Goal: Task Accomplishment & Management: Use online tool/utility

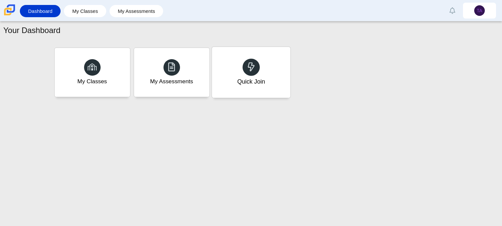
click at [235, 72] on div "Quick Join" at bounding box center [251, 72] width 78 height 51
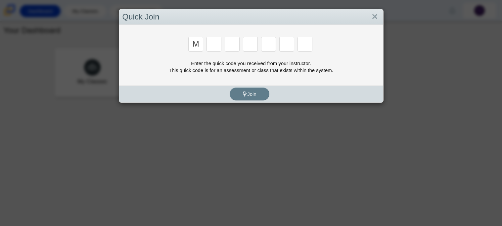
type input "m"
type input "7"
type input "e"
type input "3"
type input "e"
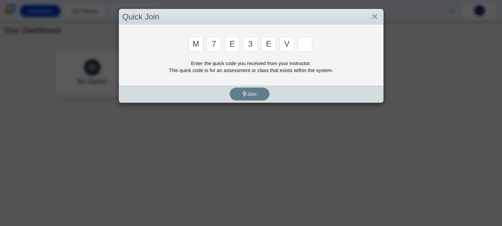
type input "v"
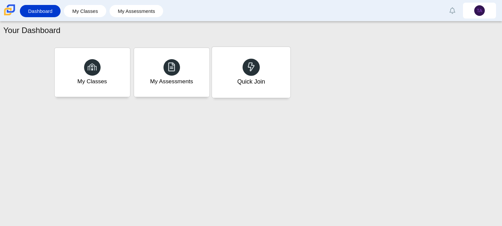
type input "w"
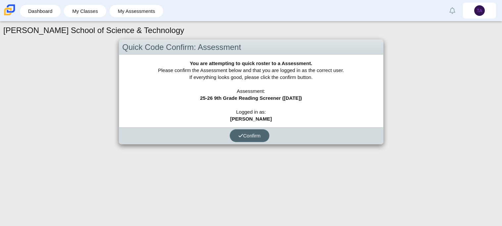
click at [257, 134] on span "Confirm" at bounding box center [249, 136] width 22 height 6
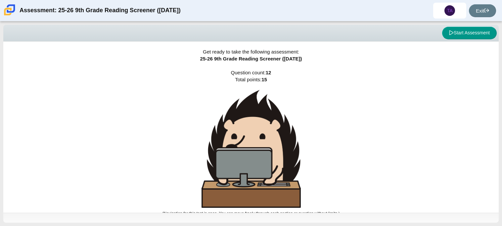
scroll to position [4, 0]
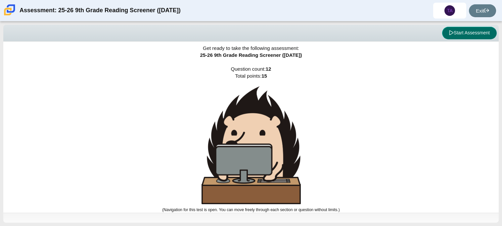
click at [462, 34] on button "Start Assessment" at bounding box center [469, 33] width 55 height 13
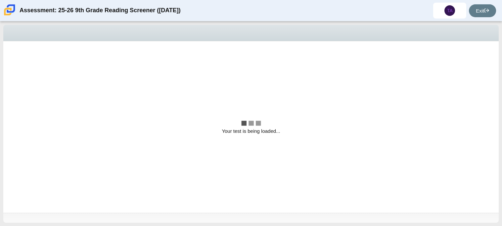
scroll to position [0, 0]
select select "ccc5b315-3c7c-471c-bf90-f22c8299c798"
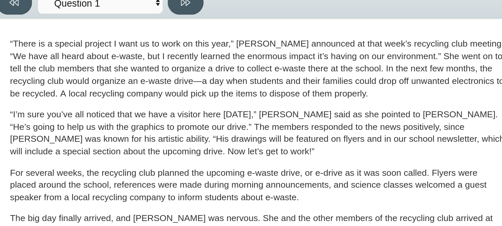
scroll to position [190, 0]
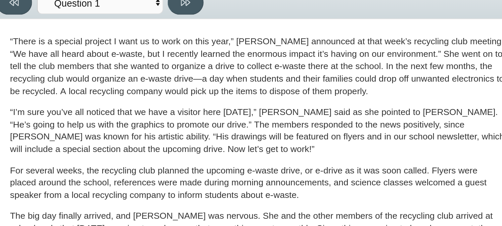
click at [155, 92] on p "“I’m sure you’ve all noticed that we have a visitor here today,” Scarlett said …" at bounding box center [143, 101] width 260 height 26
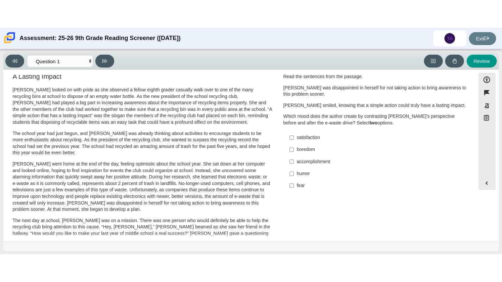
scroll to position [0, 0]
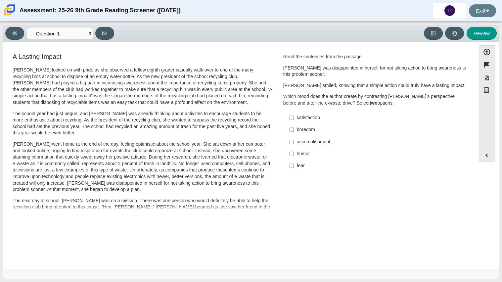
click at [293, 143] on label "accomplishment accomplishment" at bounding box center [376, 142] width 182 height 12
click at [293, 143] on input "accomplishment accomplishment" at bounding box center [291, 142] width 4 height 12
checkbox input "true"
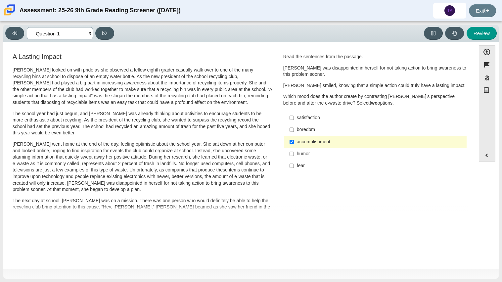
click at [90, 37] on select "Questions Question 1 Question 2 Question 3 Question 4 Question 5 Question 6 Que…" at bounding box center [60, 33] width 66 height 12
click at [111, 64] on div "A Lasting Impact Scarlett looked on with pride as she observed a fellow eighth …" at bounding box center [143, 236] width 260 height 367
click at [104, 32] on icon at bounding box center [104, 33] width 5 height 5
select select "0ff64528-ffd7-428d-b192-babfaadd44e8"
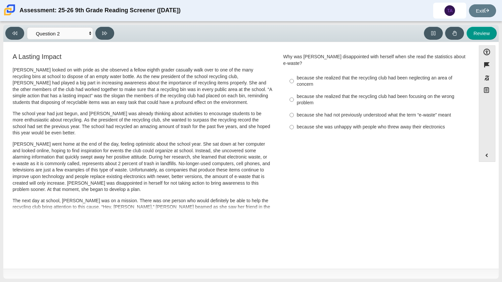
click at [291, 75] on label "because she realized that the recycling club had been neglecting an area of con…" at bounding box center [376, 81] width 182 height 19
click at [291, 75] on input "because she realized that the recycling club had been neglecting an area of con…" at bounding box center [291, 81] width 4 height 19
radio input "true"
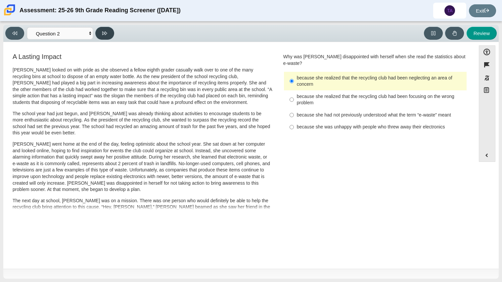
click at [111, 30] on button at bounding box center [104, 33] width 19 height 13
select select "7ce3d843-6974-4858-901c-1ff39630e843"
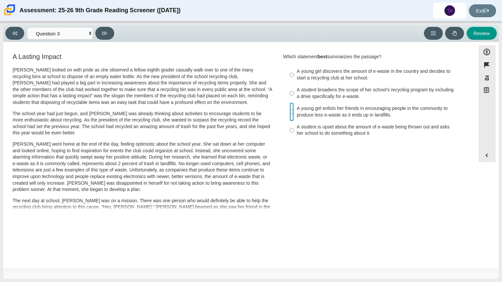
click at [289, 111] on input "A young girl enlists her friends in encouraging people in the community to prod…" at bounding box center [291, 112] width 4 height 19
radio input "true"
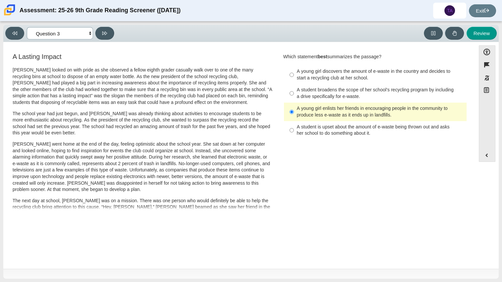
click at [92, 33] on select "Questions Question 1 Question 2 Question 3 Question 4 Question 5 Question 6 Que…" at bounding box center [60, 33] width 66 height 12
click at [27, 27] on select "Questions Question 1 Question 2 Question 3 Question 4 Question 5 Question 6 Que…" at bounding box center [60, 33] width 66 height 12
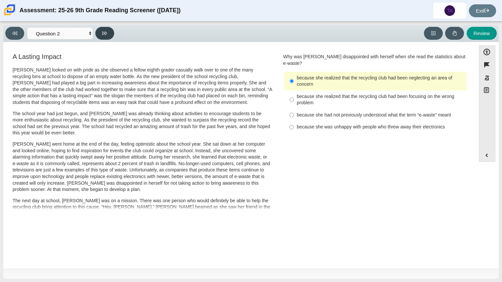
click at [100, 30] on button at bounding box center [104, 33] width 19 height 13
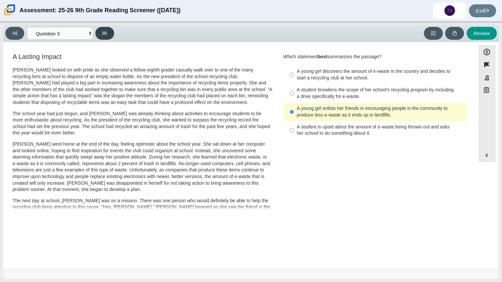
click at [101, 29] on button at bounding box center [104, 33] width 19 height 13
select select "ca9ea0f1-49c5-4bd1-83b0-472c18652b42"
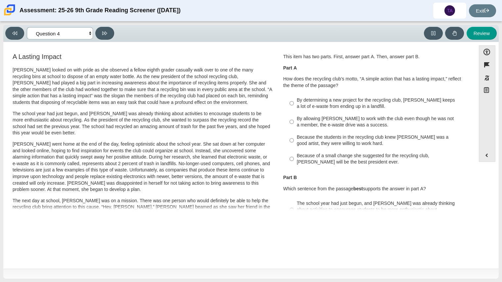
click at [87, 36] on select "Questions Question 1 Question 2 Question 3 Question 4 Question 5 Question 6 Que…" at bounding box center [60, 33] width 66 height 12
click at [90, 34] on select "Questions Question 1 Question 2 Question 3 Question 4 Question 5 Question 6 Que…" at bounding box center [60, 33] width 66 height 12
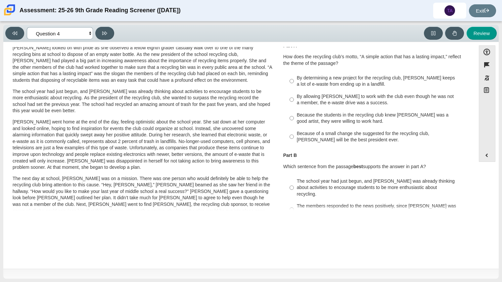
scroll to position [27, 0]
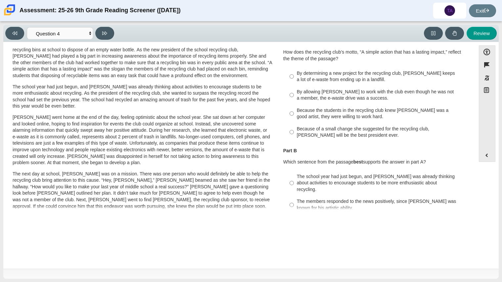
click at [291, 74] on label "By determining a new project for the recycling club, Scarlett keeps a lot of e-…" at bounding box center [376, 76] width 182 height 19
click at [291, 74] on input "By determining a new project for the recycling club, Scarlett keeps a lot of e-…" at bounding box center [291, 76] width 4 height 19
radio input "true"
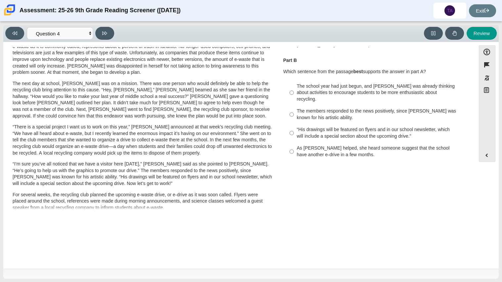
scroll to position [118, 0]
click at [289, 143] on input "As Scarlett helped, she heard someone suggest that the school have another e-dr…" at bounding box center [291, 150] width 4 height 19
radio input "true"
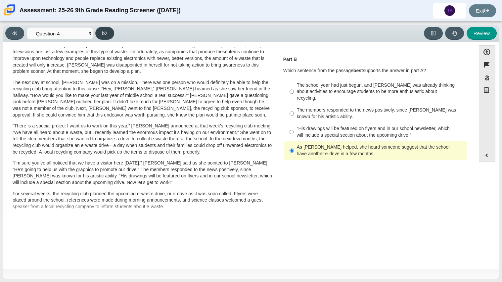
click at [106, 38] on button at bounding box center [104, 33] width 19 height 13
select select "e41f1a79-e29f-4095-8030-a53364015bed"
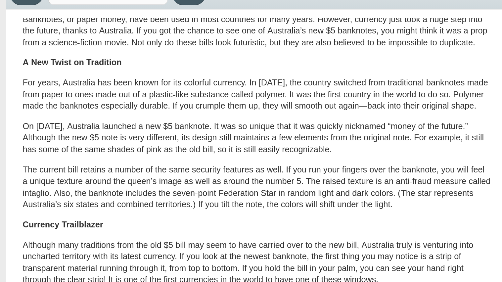
scroll to position [34, 0]
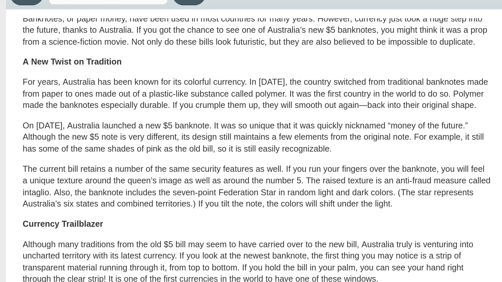
click at [57, 89] on p "For years, Australia has been known for its colorful currency. In 1988, the cou…" at bounding box center [143, 89] width 260 height 20
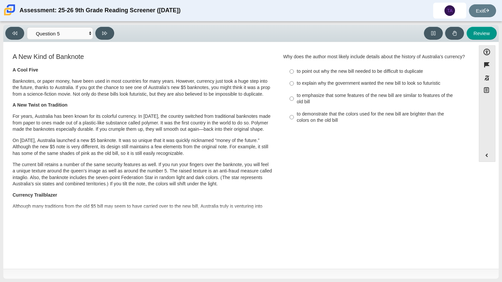
scroll to position [0, 0]
click at [290, 74] on input "to point out why the new bill needed to be difficult to duplicate to point out …" at bounding box center [291, 71] width 4 height 12
radio input "true"
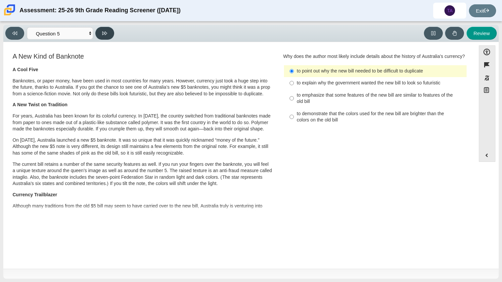
click at [110, 32] on button at bounding box center [104, 33] width 19 height 13
select select "69146e31-7b3d-4a3e-9ce6-f30c24342ae0"
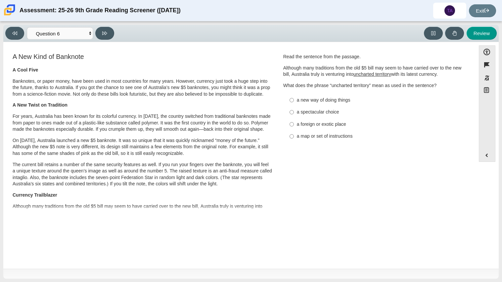
click at [291, 101] on label "a new way of doing things a new way of doing things" at bounding box center [376, 100] width 182 height 12
click at [291, 101] on input "a new way of doing things a new way of doing things" at bounding box center [291, 100] width 4 height 12
radio input "true"
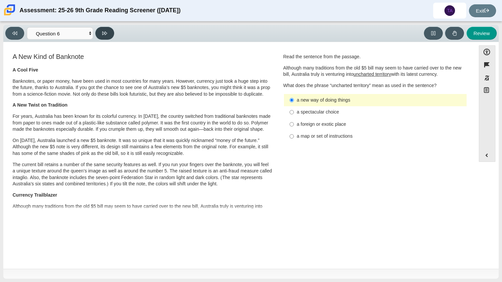
click at [98, 32] on button at bounding box center [104, 33] width 19 height 13
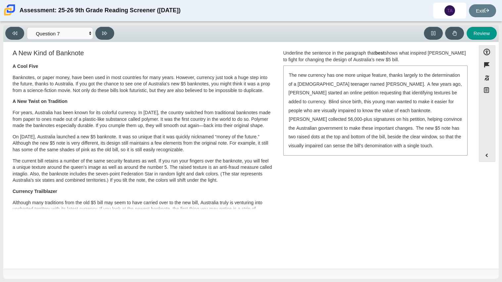
scroll to position [1, 0]
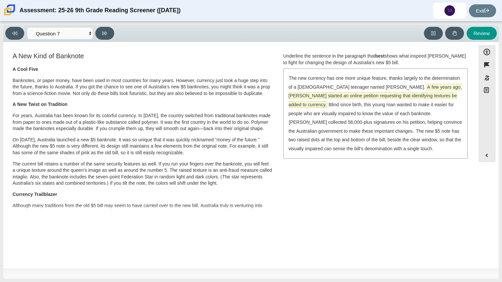
click at [390, 89] on span "A few years ago, McLeod started an online petition requesting that identifying …" at bounding box center [374, 95] width 173 height 23
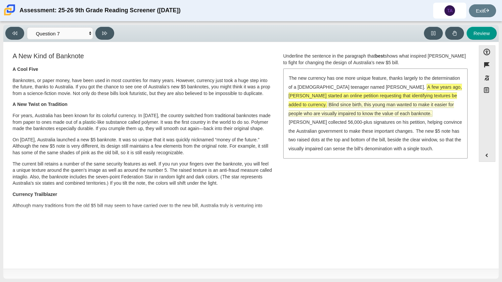
click at [390, 102] on span "Blind since birth, this young man wanted to make it easier for people who are v…" at bounding box center [370, 109] width 165 height 15
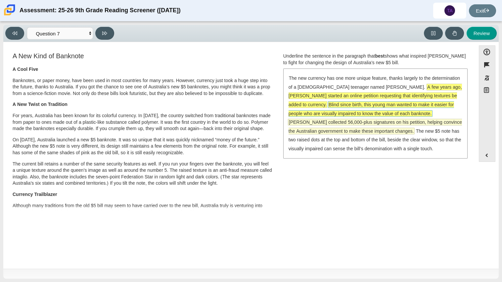
scroll to position [0, 0]
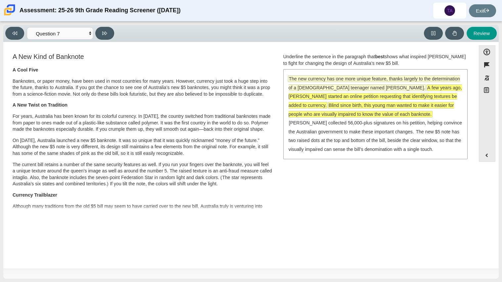
click at [379, 78] on span "The new currency has one more unique feature, thanks largely to the determinati…" at bounding box center [373, 83] width 171 height 15
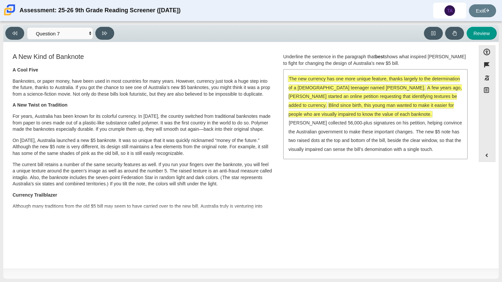
click at [387, 85] on span "A few years ago, McLeod started an online petition requesting that identifying …" at bounding box center [374, 96] width 173 height 23
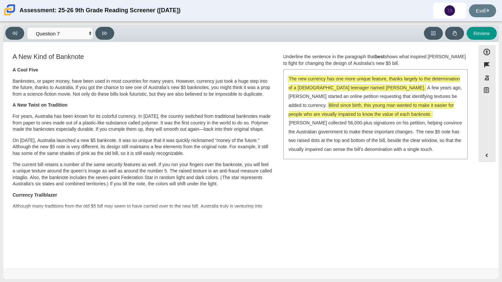
click at [377, 80] on span "The new currency has one more unique feature, thanks largely to the determinati…" at bounding box center [373, 83] width 171 height 15
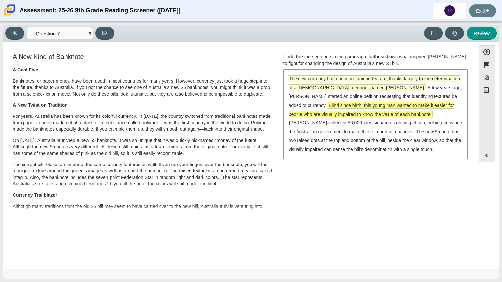
click at [371, 90] on span "The new currency has one more unique feature, thanks largely to the determinati…" at bounding box center [373, 83] width 171 height 15
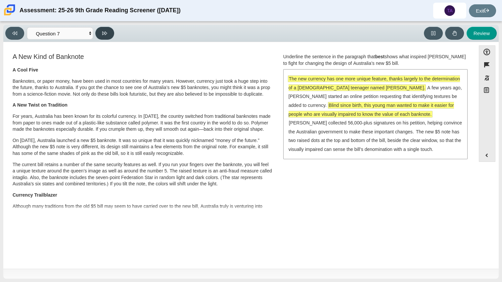
click at [108, 30] on button at bounding box center [104, 33] width 19 height 13
select select "ea8338c2-a6a3-418e-a305-2b963b54a290"
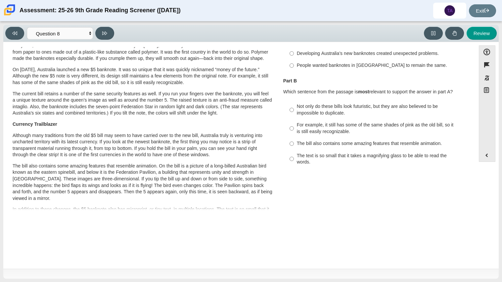
scroll to position [70, 0]
click at [290, 104] on input "Not only do these bills look futuristic, but they are also believed to be impos…" at bounding box center [291, 110] width 4 height 19
radio input "true"
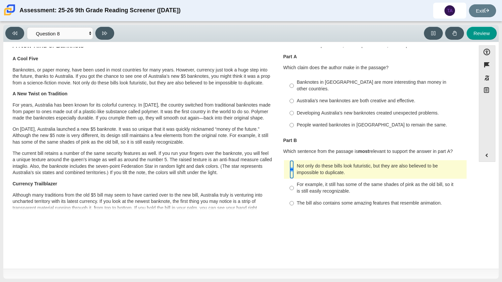
scroll to position [9, 0]
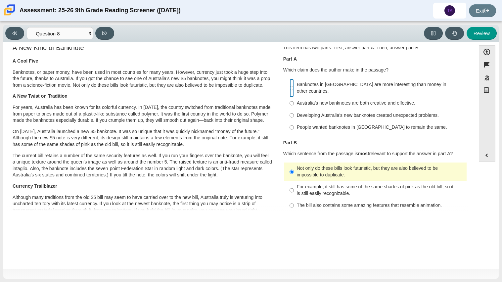
click at [291, 90] on input "Banknotes in Australia are more interesting than money in other countries. Bank…" at bounding box center [291, 88] width 4 height 19
radio input "true"
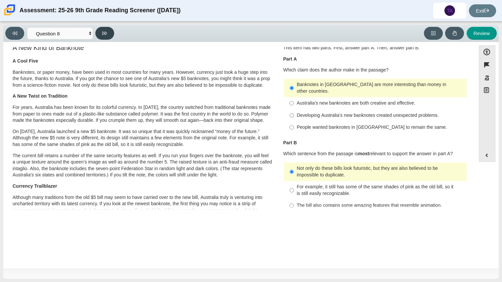
click at [103, 33] on icon at bounding box center [104, 33] width 5 height 4
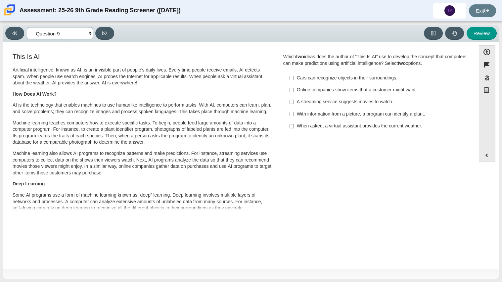
click at [89, 32] on select "Questions Question 1 Question 2 Question 3 Question 4 Question 5 Question 6 Que…" at bounding box center [60, 33] width 66 height 12
click at [27, 27] on select "Questions Question 1 Question 2 Question 3 Question 4 Question 5 Question 6 Que…" at bounding box center [60, 33] width 66 height 12
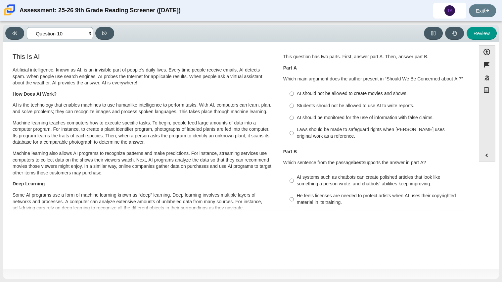
click at [61, 37] on select "Questions Question 1 Question 2 Question 3 Question 4 Question 5 Question 6 Que…" at bounding box center [60, 33] width 66 height 12
click at [27, 27] on select "Questions Question 1 Question 2 Question 3 Question 4 Question 5 Question 6 Que…" at bounding box center [60, 33] width 66 height 12
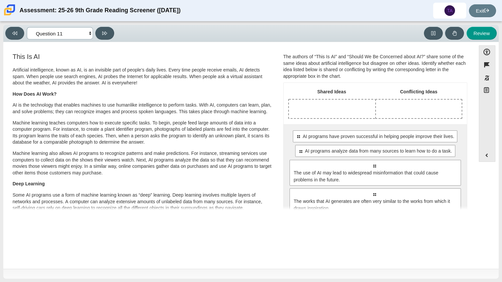
click at [58, 37] on select "Questions Question 1 Question 2 Question 3 Question 4 Question 5 Question 6 Que…" at bounding box center [60, 33] width 66 height 12
click at [27, 27] on select "Questions Question 1 Question 2 Question 3 Question 4 Question 5 Question 6 Que…" at bounding box center [60, 33] width 66 height 12
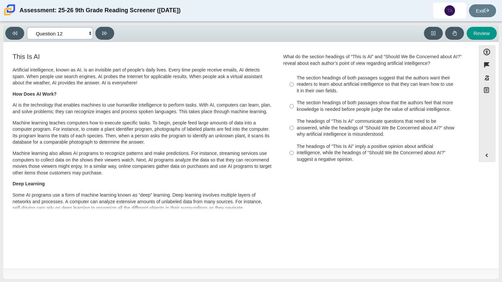
click at [64, 31] on select "Questions Question 1 Question 2 Question 3 Question 4 Question 5 Question 6 Que…" at bounding box center [60, 33] width 66 height 12
select select "89f058d6-b15c-4ef5-a4b3-fdaffb8868b6"
click at [27, 27] on select "Questions Question 1 Question 2 Question 3 Question 4 Question 5 Question 6 Que…" at bounding box center [60, 33] width 66 height 12
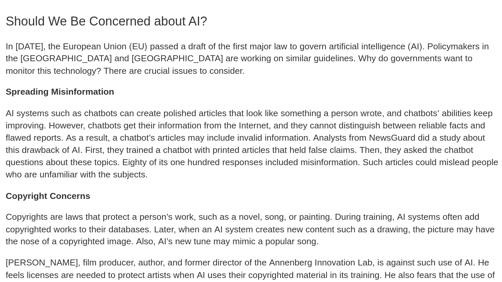
scroll to position [253, 0]
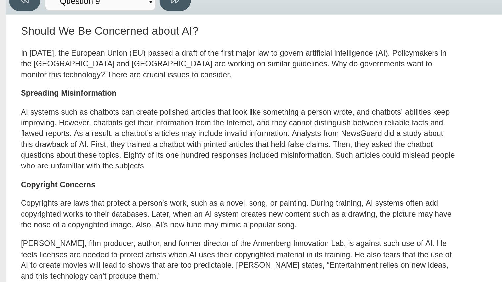
click at [157, 120] on p "AI systems such as chatbots can create polished articles that look like somethi…" at bounding box center [143, 116] width 260 height 39
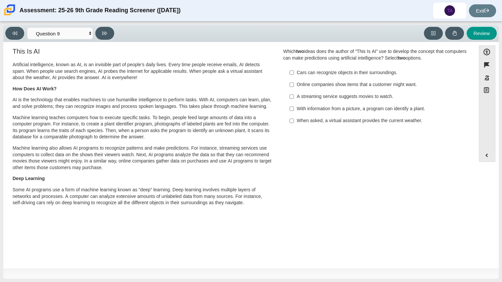
scroll to position [0, 0]
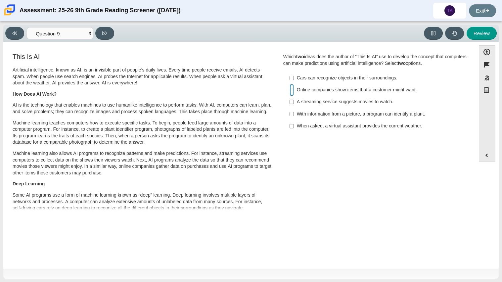
click at [289, 91] on input "Online companies show items that a customer might want. Online companies show i…" at bounding box center [291, 90] width 4 height 12
checkbox input "true"
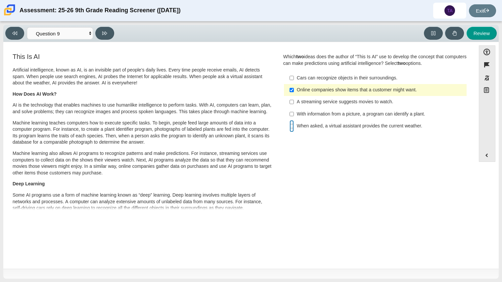
click at [289, 123] on input "When asked, a virtual assistant provides the current weather. When asked, a vir…" at bounding box center [291, 126] width 4 height 12
checkbox input "true"
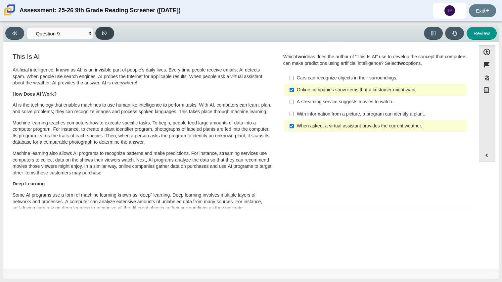
click at [106, 32] on icon at bounding box center [104, 33] width 5 height 5
select select "cdf3c14e-a918-44d1-9b63-3db0fa81641e"
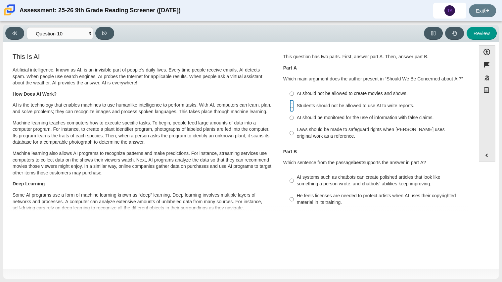
click at [289, 107] on input "Students should not be allowed to use AI to write reports. Students should not …" at bounding box center [291, 106] width 4 height 12
radio input "true"
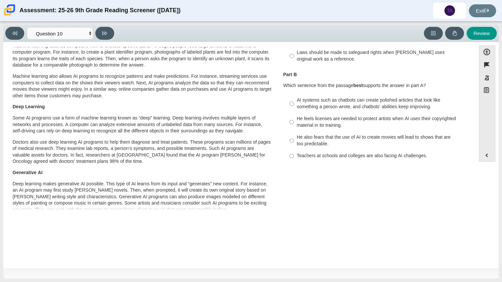
scroll to position [78, 0]
click at [290, 102] on input "AI systems such as chatbots can create polished articles that look like somethi…" at bounding box center [291, 103] width 4 height 19
radio input "true"
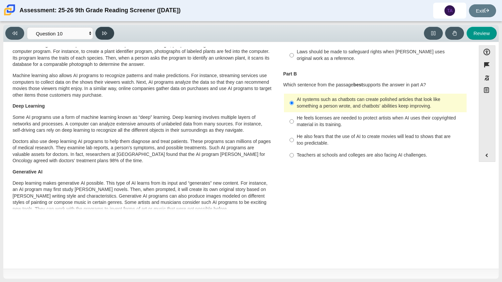
click at [110, 30] on button at bounding box center [104, 33] width 19 height 13
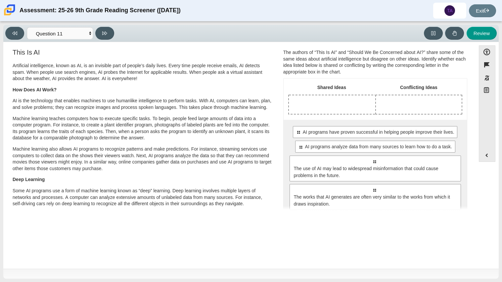
scroll to position [5, 0]
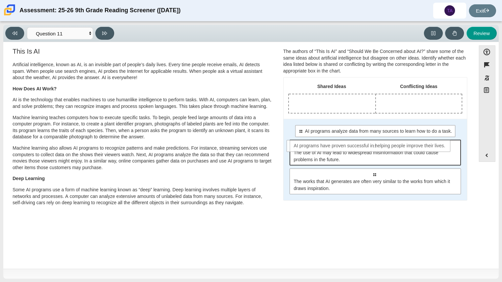
drag, startPoint x: 329, startPoint y: 133, endPoint x: 325, endPoint y: 148, distance: 15.6
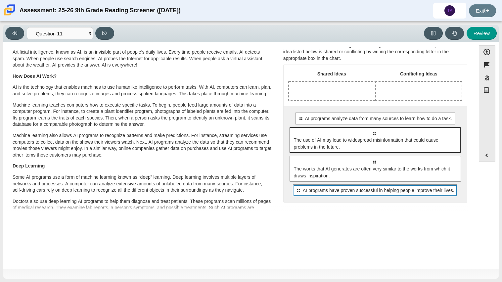
scroll to position [17, 0]
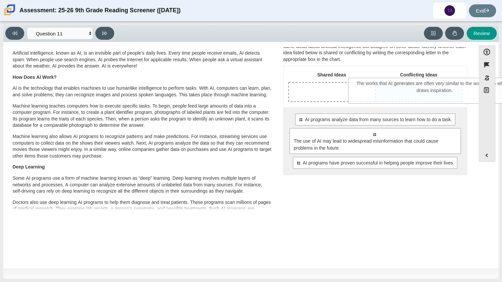
drag, startPoint x: 331, startPoint y: 169, endPoint x: 392, endPoint y: 90, distance: 99.6
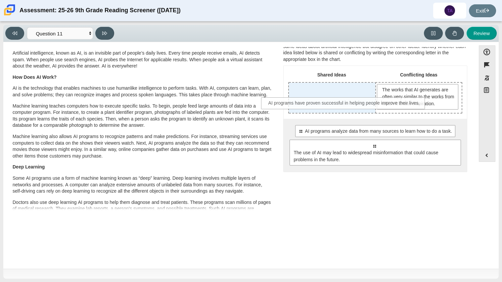
drag, startPoint x: 382, startPoint y: 178, endPoint x: 352, endPoint y: 107, distance: 76.7
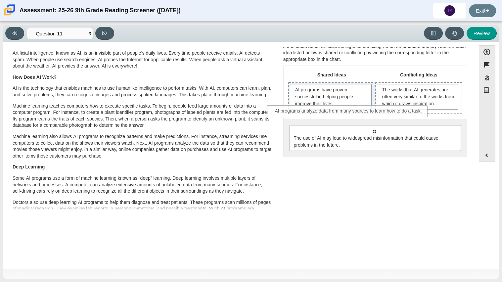
drag, startPoint x: 364, startPoint y: 132, endPoint x: 338, endPoint y: 112, distance: 31.8
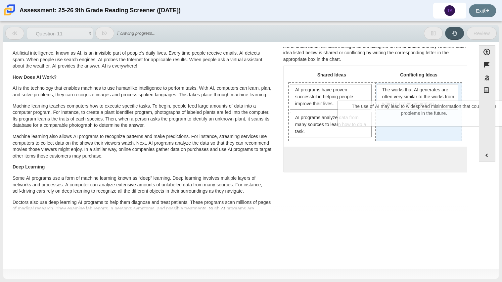
drag, startPoint x: 374, startPoint y: 161, endPoint x: 424, endPoint y: 109, distance: 72.0
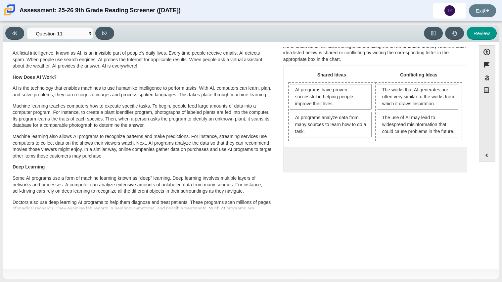
click at [99, 22] on div "Viewing Question 11 of 12 in Pacing Mode Questions Question 1 Question 2 Questi…" at bounding box center [251, 151] width 502 height 260
click at [107, 35] on icon at bounding box center [104, 33] width 5 height 5
select select "c3effed4-44ce-4a19-bd96-1787f34e9b4c"
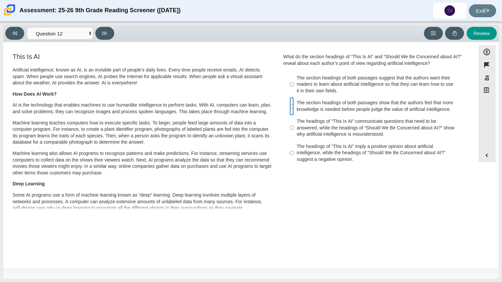
click at [291, 108] on input "The section headings of both passages show that the authors feel that more know…" at bounding box center [291, 106] width 4 height 19
radio input "true"
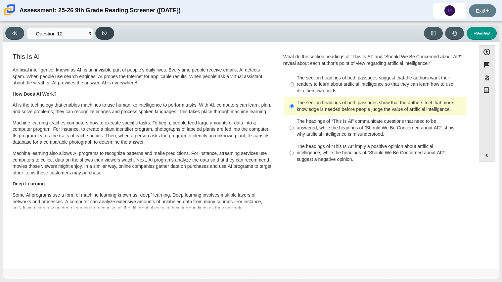
click at [99, 35] on button at bounding box center [104, 33] width 19 height 13
select select "review"
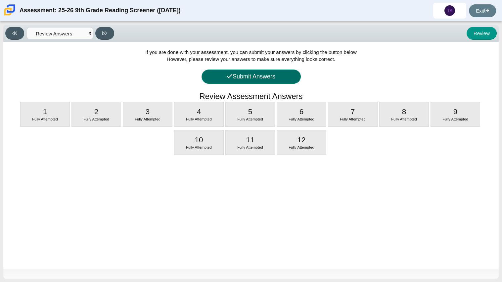
click at [290, 72] on button "Submit Answers" at bounding box center [250, 76] width 99 height 14
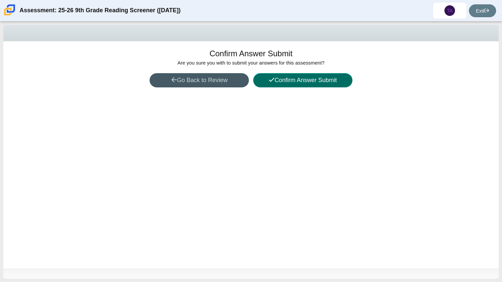
click at [295, 77] on button "Confirm Answer Submit" at bounding box center [302, 80] width 99 height 14
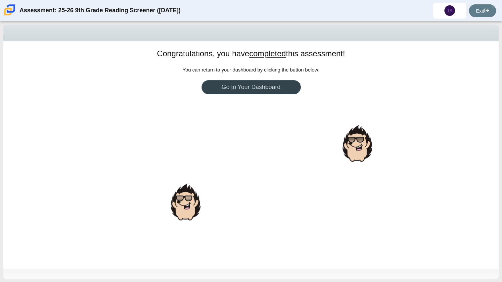
click at [296, 88] on link "Go to Your Dashboard" at bounding box center [250, 87] width 99 height 14
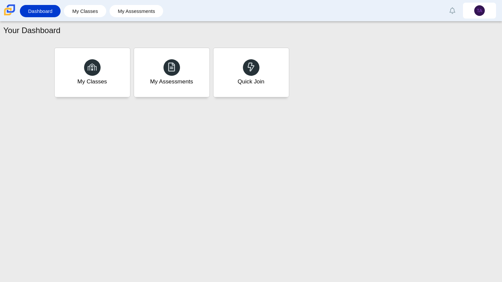
click at [291, 107] on div "Your Dashboard My Classes My Assessments Quick Join" at bounding box center [251, 151] width 502 height 260
